Goal: Communication & Community: Answer question/provide support

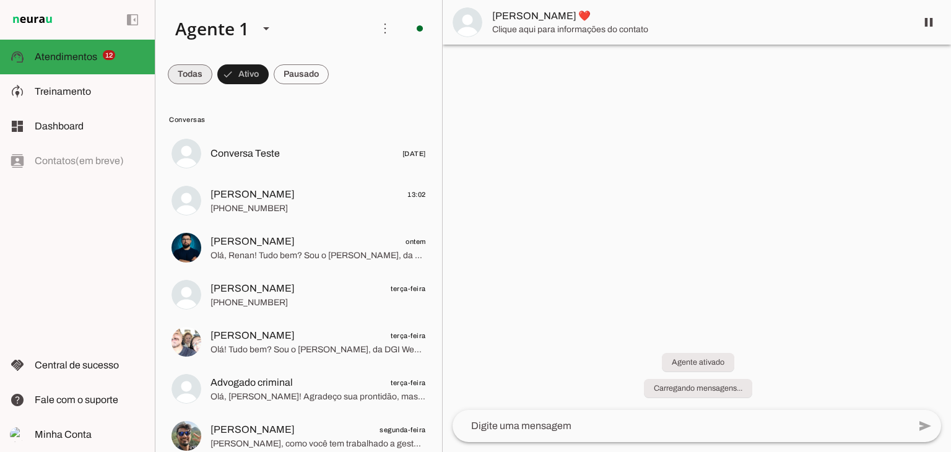
scroll to position [681, 0]
